Goal: Information Seeking & Learning: Learn about a topic

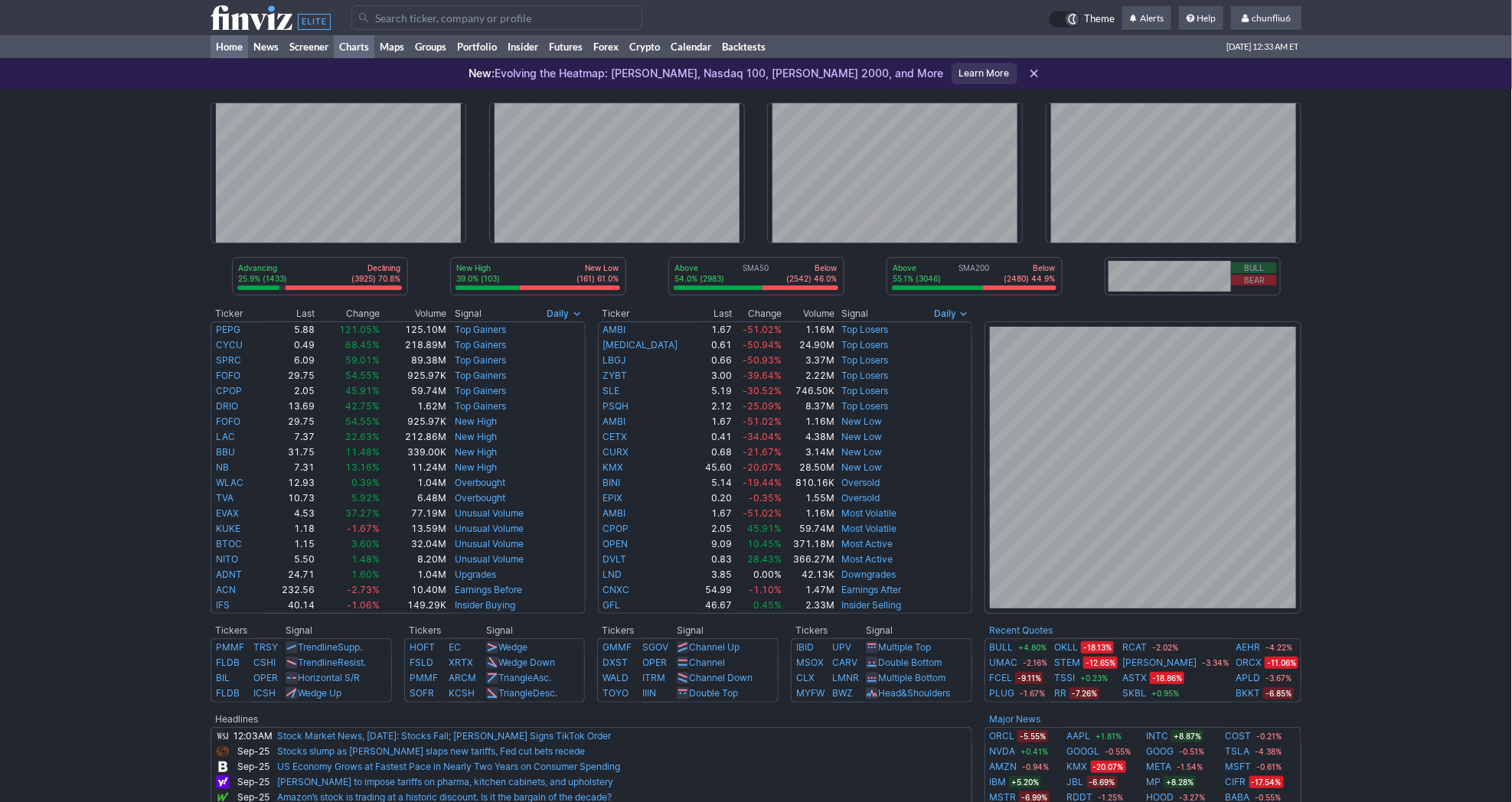
click at [354, 44] on link "Charts" at bounding box center [354, 46] width 41 height 23
click at [320, 45] on link "Screener" at bounding box center [309, 46] width 50 height 23
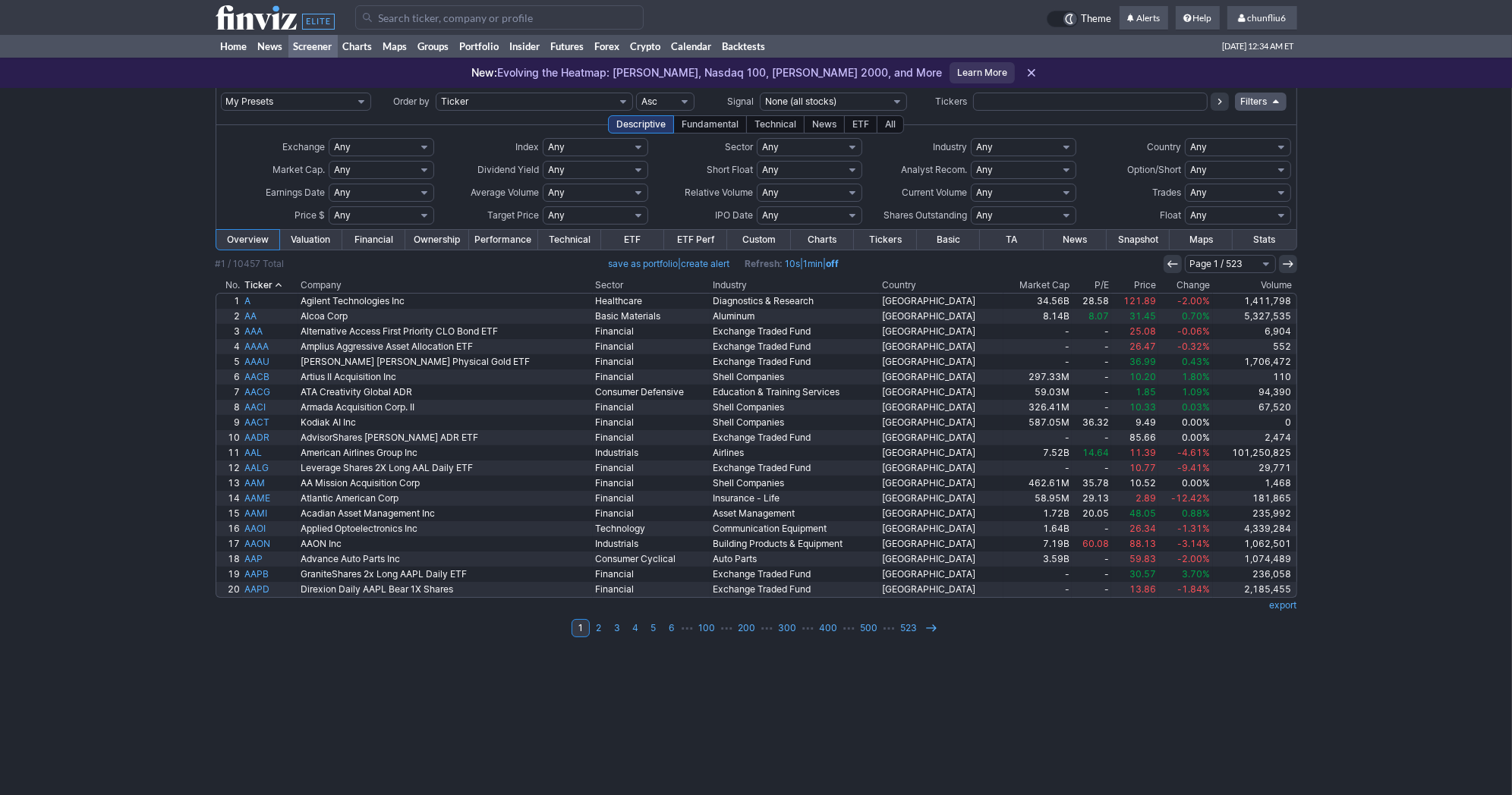
click at [511, 19] on input "Search" at bounding box center [499, 17] width 288 height 24
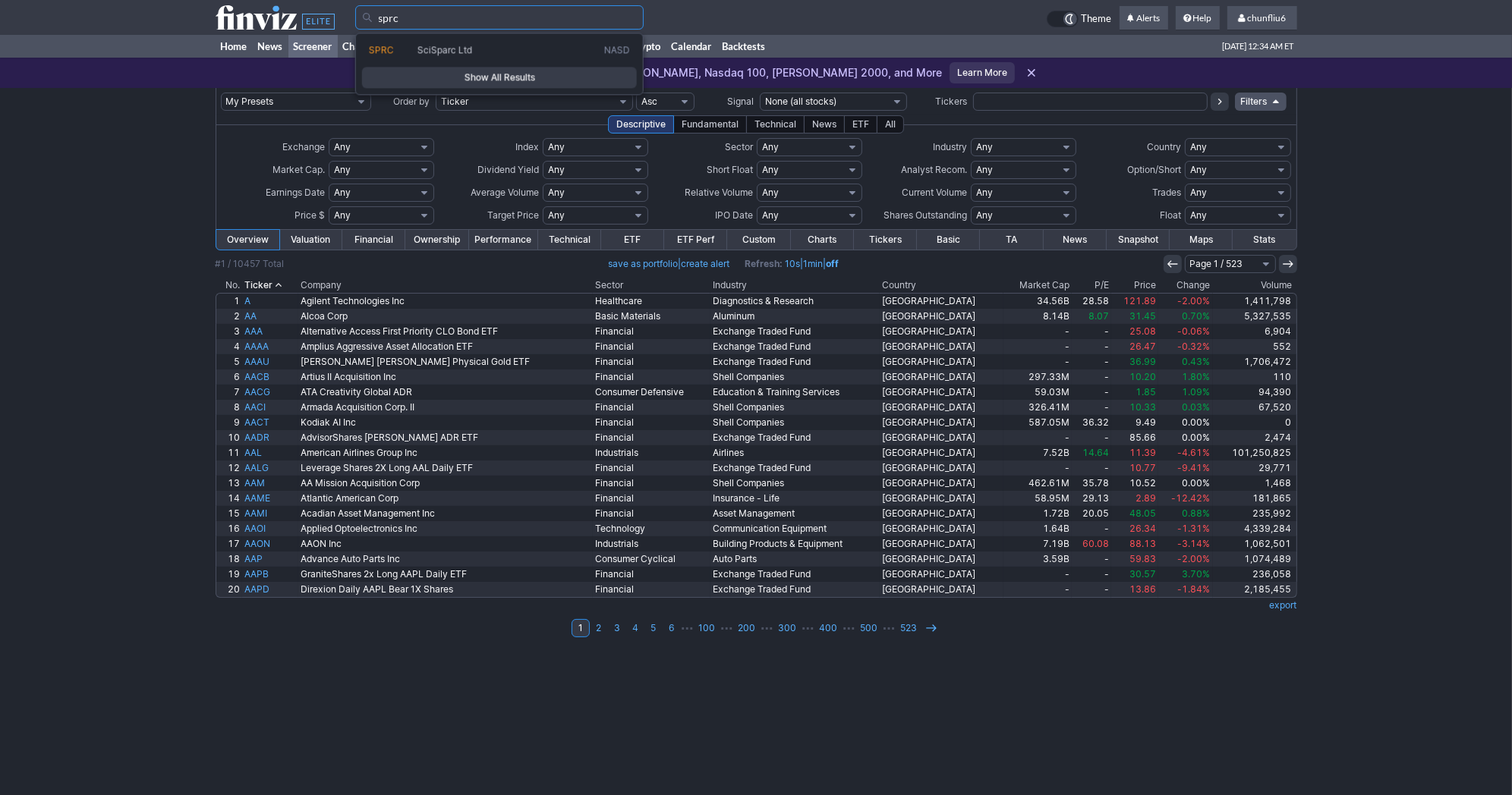
type input "sprc"
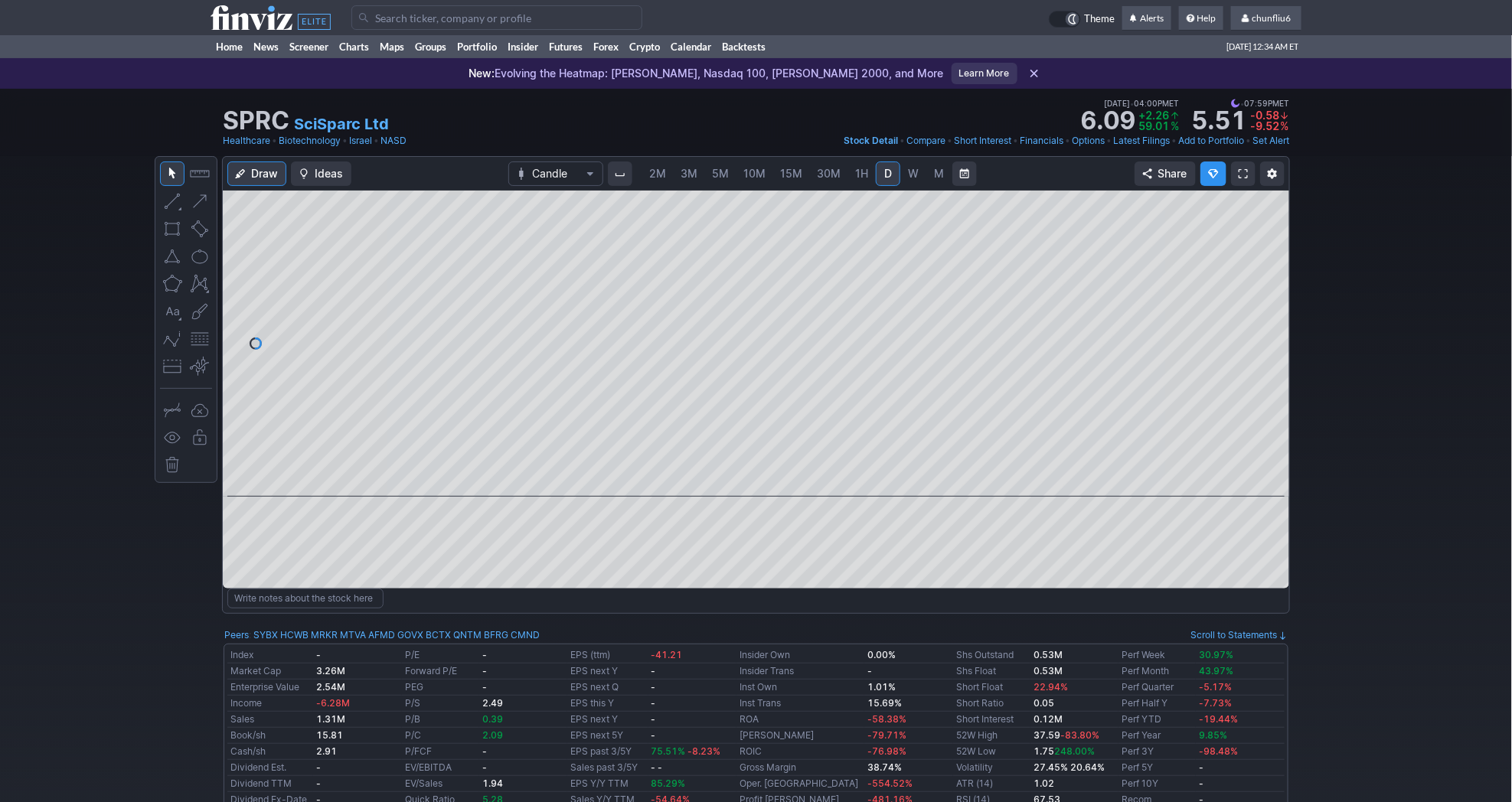
click at [1236, 167] on link at bounding box center [1243, 173] width 24 height 24
click at [1264, 16] on span "chunfliu6" at bounding box center [1271, 18] width 39 height 12
click at [1253, 110] on link "Sign Out" at bounding box center [1258, 113] width 85 height 24
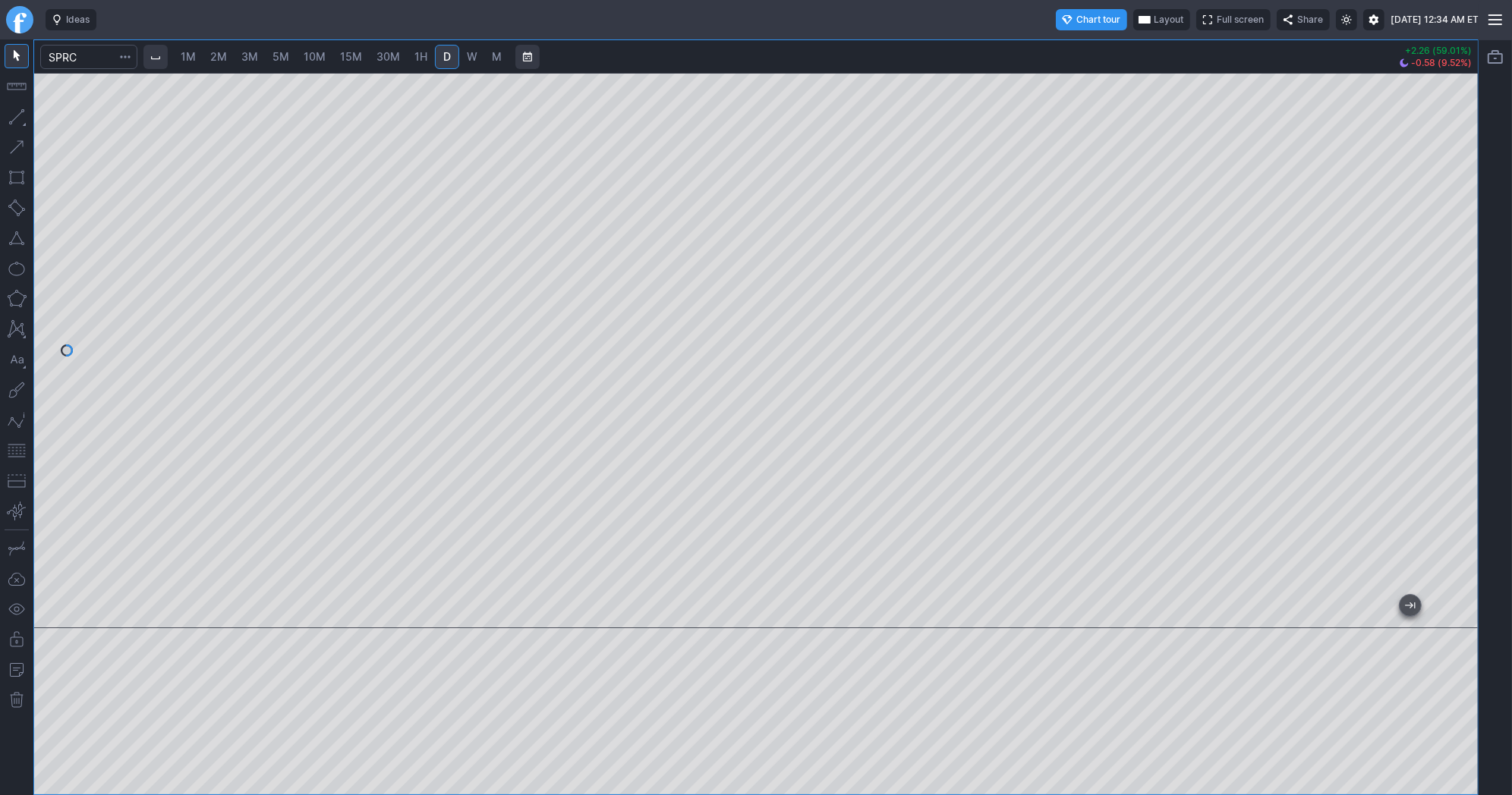
click at [1154, 12] on span "Layout" at bounding box center [1169, 20] width 30 height 16
click at [1104, 50] on button "Layout" at bounding box center [1101, 49] width 21 height 21
drag, startPoint x: 1462, startPoint y: 283, endPoint x: 1445, endPoint y: 387, distance: 105.4
click at [1451, 386] on div at bounding box center [1462, 346] width 32 height 518
click at [1342, 17] on span at bounding box center [1347, 20] width 9 height 12
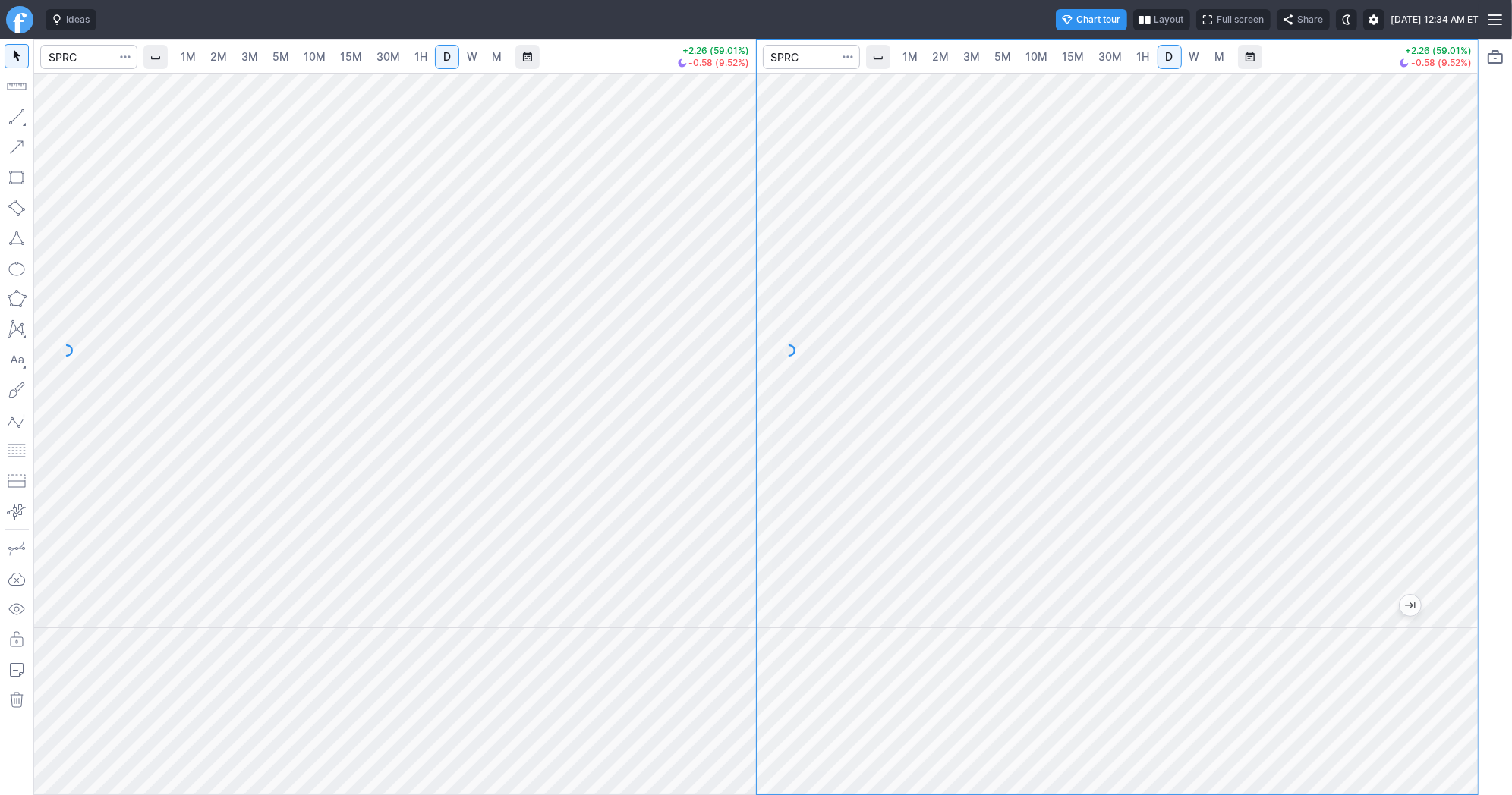
click at [14, 450] on button "button" at bounding box center [16, 450] width 24 height 24
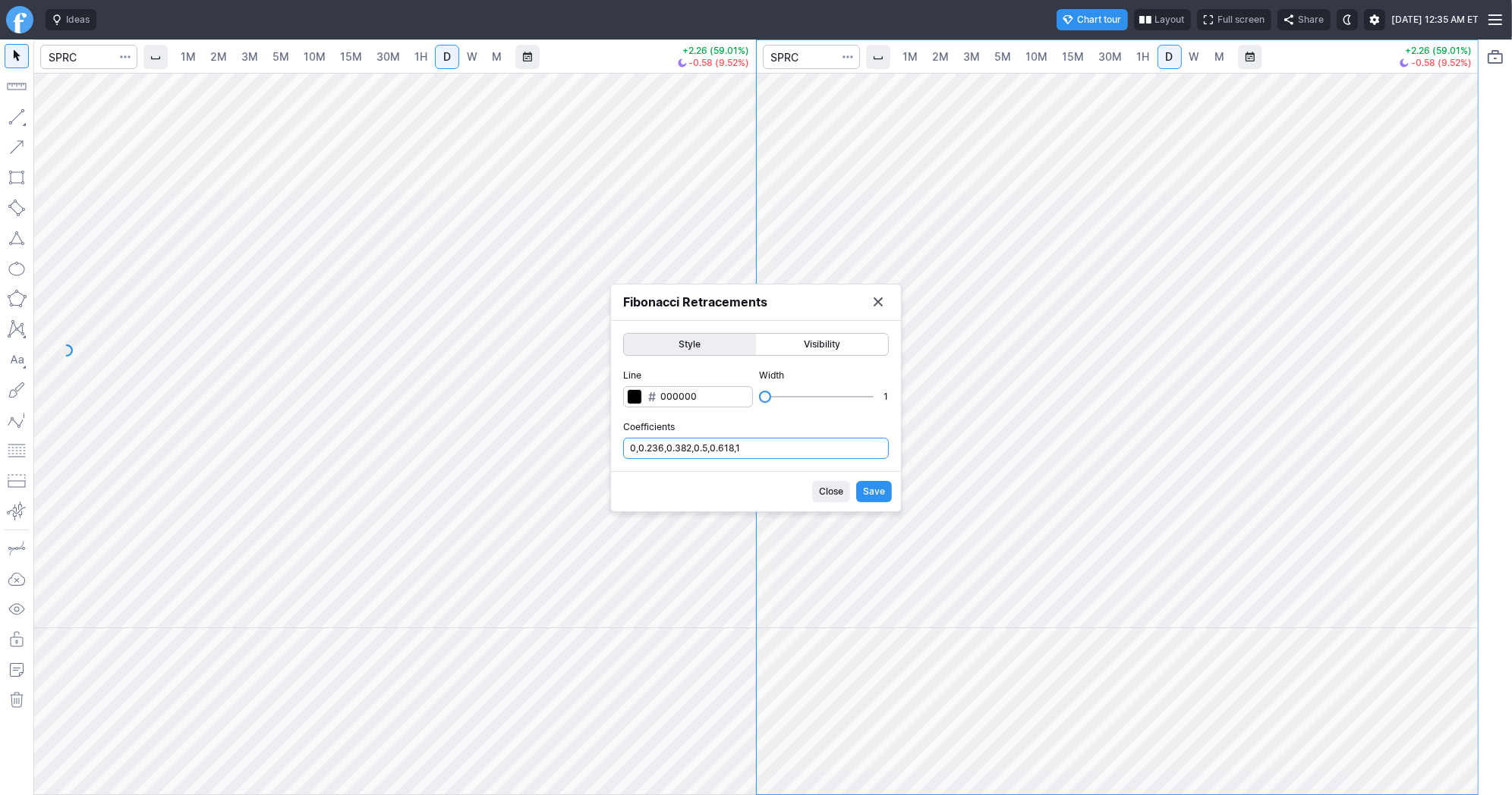
click at [772, 446] on input "0,0.236,0.382,0.5,0.618,1" at bounding box center [756, 448] width 266 height 21
type input "0,0.236,0.382,0.5,0.618,1,.786"
click at [871, 487] on span "Save" at bounding box center [874, 492] width 22 height 16
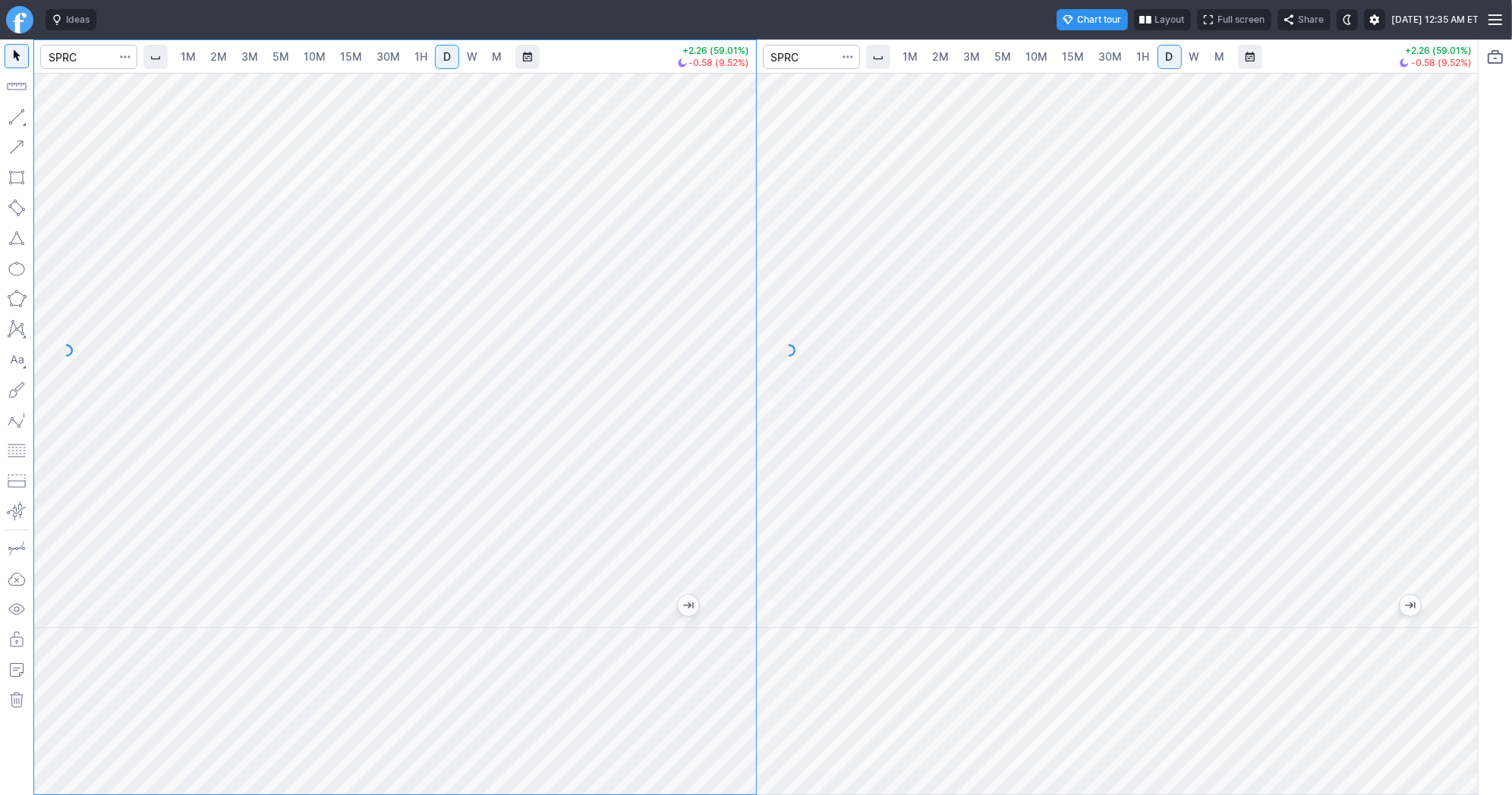
click at [188, 57] on span "1M" at bounding box center [189, 57] width 16 height 13
click at [746, 435] on div "1M 2M 3M 5M 10M 15M 30M 1H D W M +2.26 (59.01%) -0.58 (9.52%) 1M 2M 3M 5M 10M 1…" at bounding box center [756, 417] width 1445 height 755
drag, startPoint x: 738, startPoint y: 231, endPoint x: 738, endPoint y: 255, distance: 24.0
click at [738, 255] on div at bounding box center [739, 346] width 32 height 518
click at [13, 452] on button "button" at bounding box center [16, 450] width 24 height 24
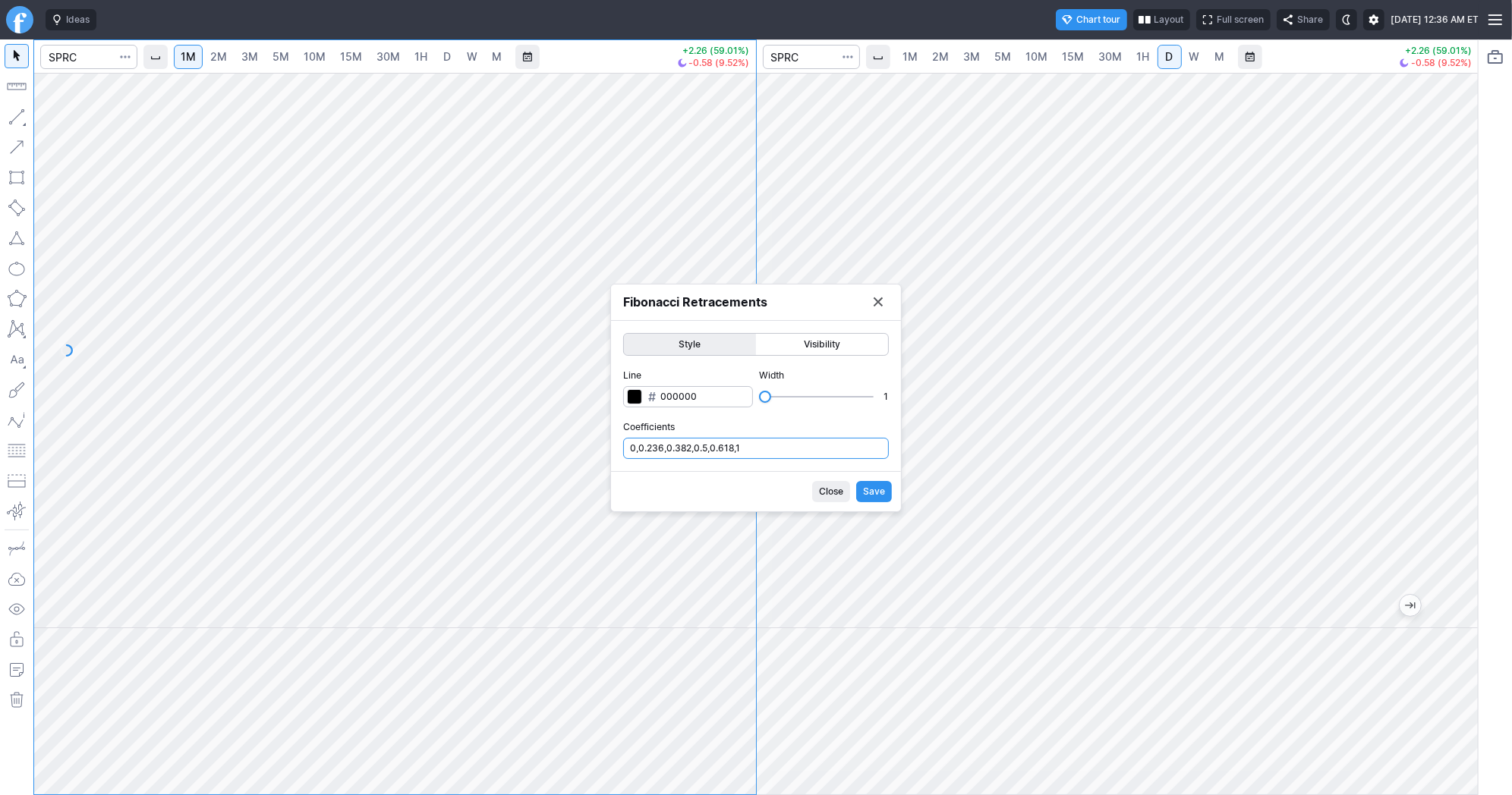
click at [746, 442] on input "0,0.236,0.382,0.5,0.618,1" at bounding box center [756, 448] width 266 height 21
type input "0,0.236,0.382,0.5,0.618,1,.786"
click at [877, 490] on span "Save" at bounding box center [874, 492] width 22 height 16
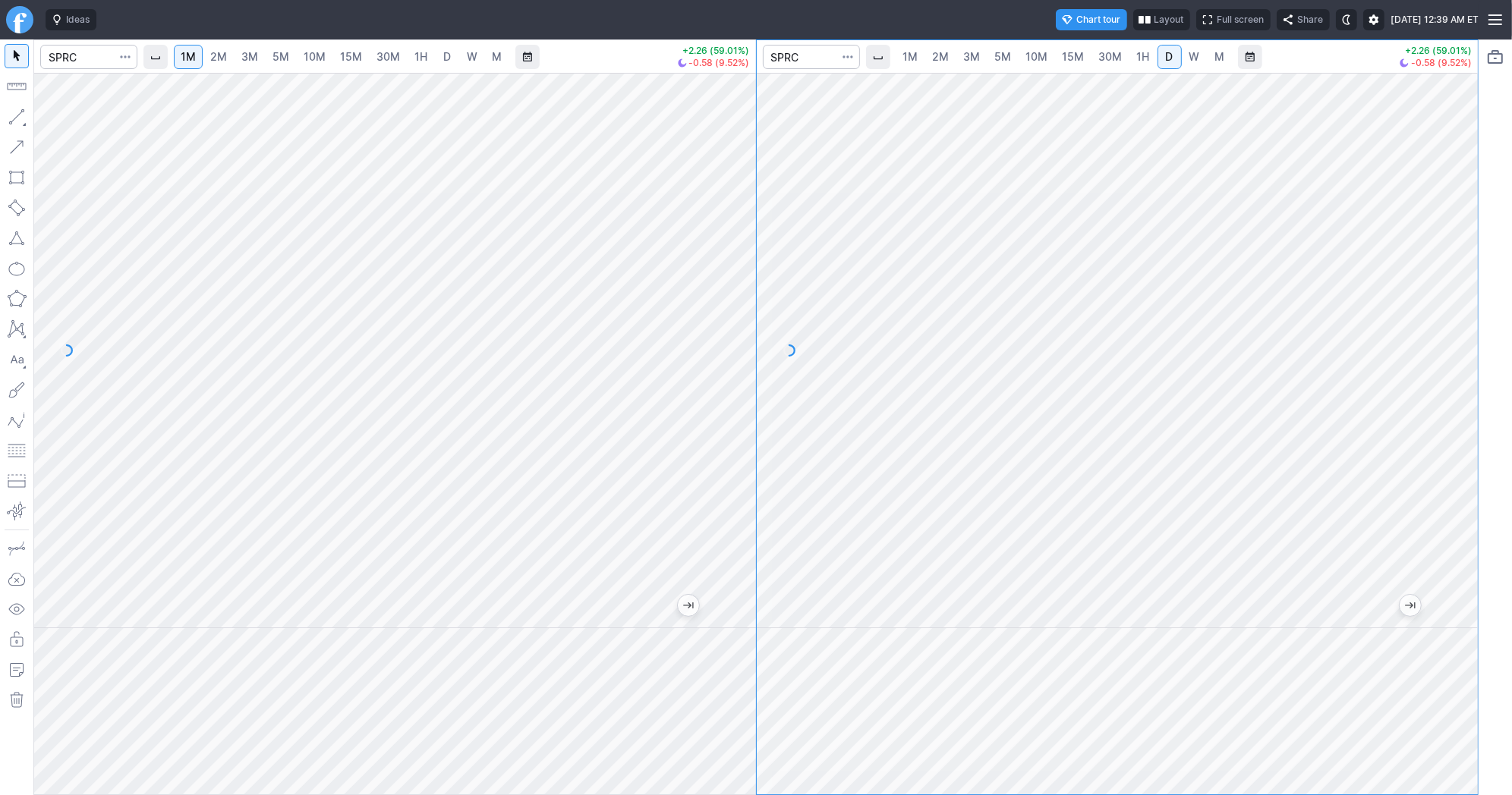
click at [820, 1] on div "Ideas Chart tour Layout Full screen Share [DATE] 12:39 AM ET" at bounding box center [759, 19] width 1439 height 40
click at [1500, 17] on button "Menu" at bounding box center [1495, 19] width 33 height 40
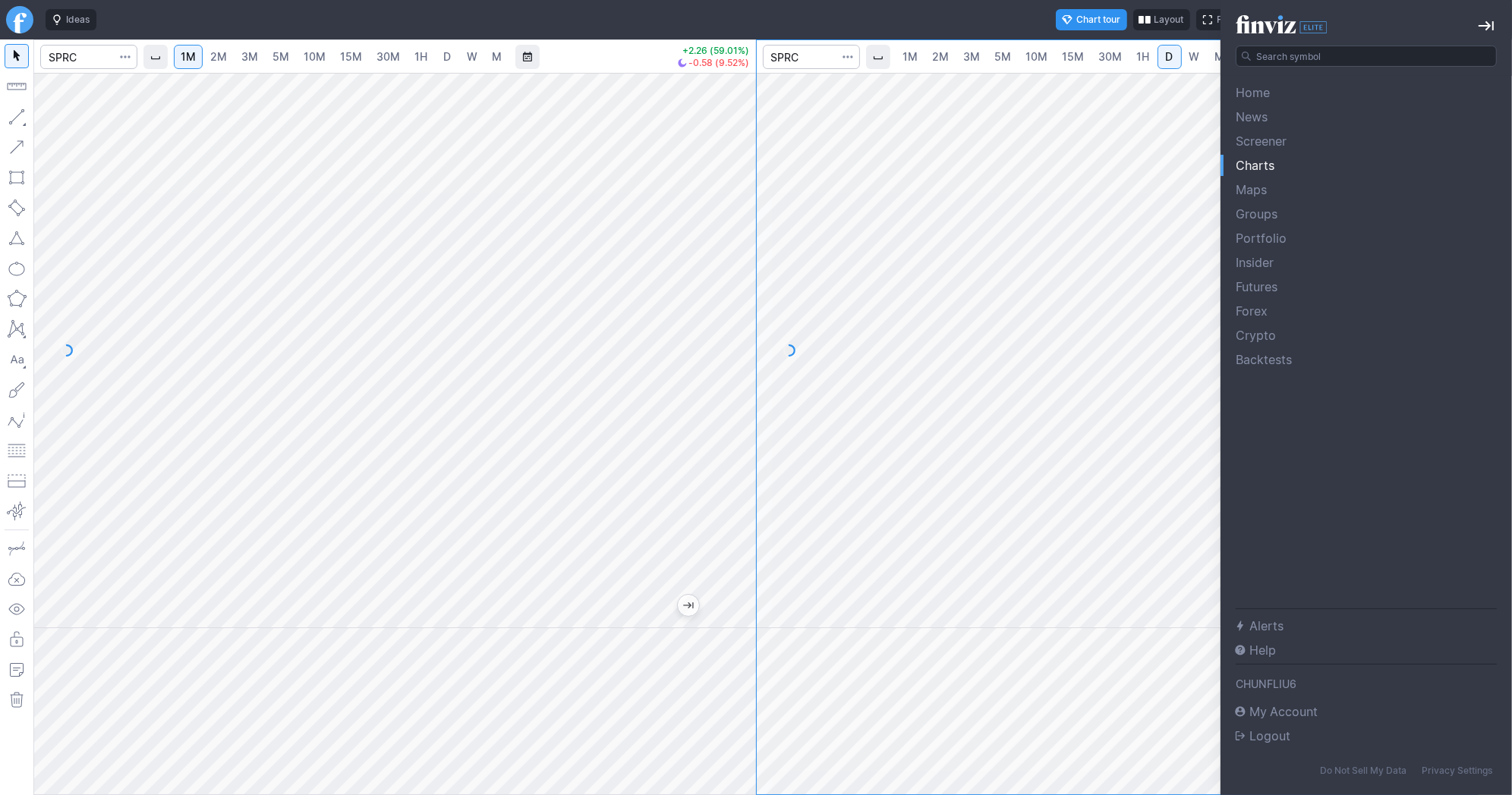
click at [1500, 17] on div "Navigation" at bounding box center [1366, 38] width 291 height 76
click at [890, 9] on div at bounding box center [756, 398] width 1512 height 795
